Goal: Information Seeking & Learning: Learn about a topic

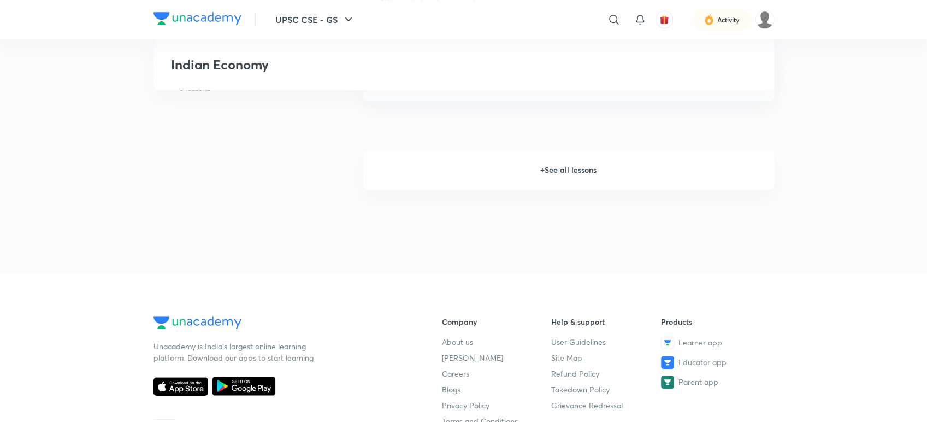
scroll to position [1002, 0]
click at [597, 175] on h6 "+ See all lessons" at bounding box center [568, 171] width 411 height 38
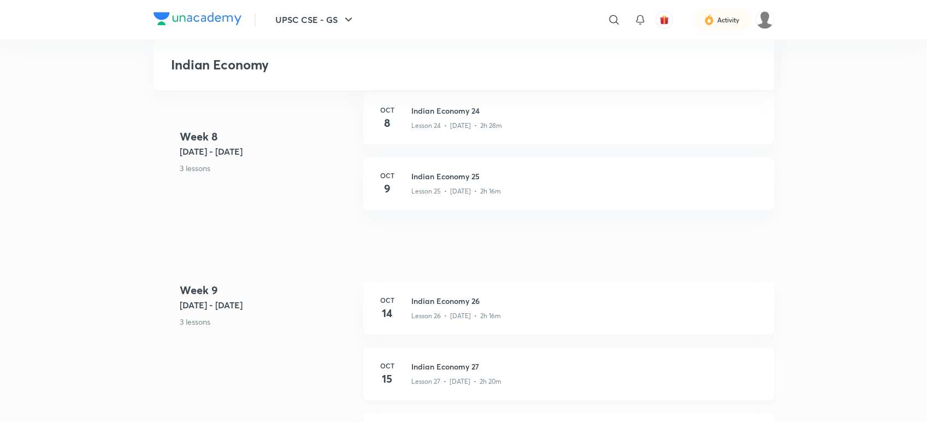
scroll to position [2303, 0]
click at [500, 186] on div "Lesson 25 • [DATE] • 2h 16m" at bounding box center [587, 191] width 350 height 14
click at [459, 310] on div "Lesson 26 • [DATE] • 2h 16m" at bounding box center [587, 315] width 350 height 14
